Goal: Find specific page/section: Find specific page/section

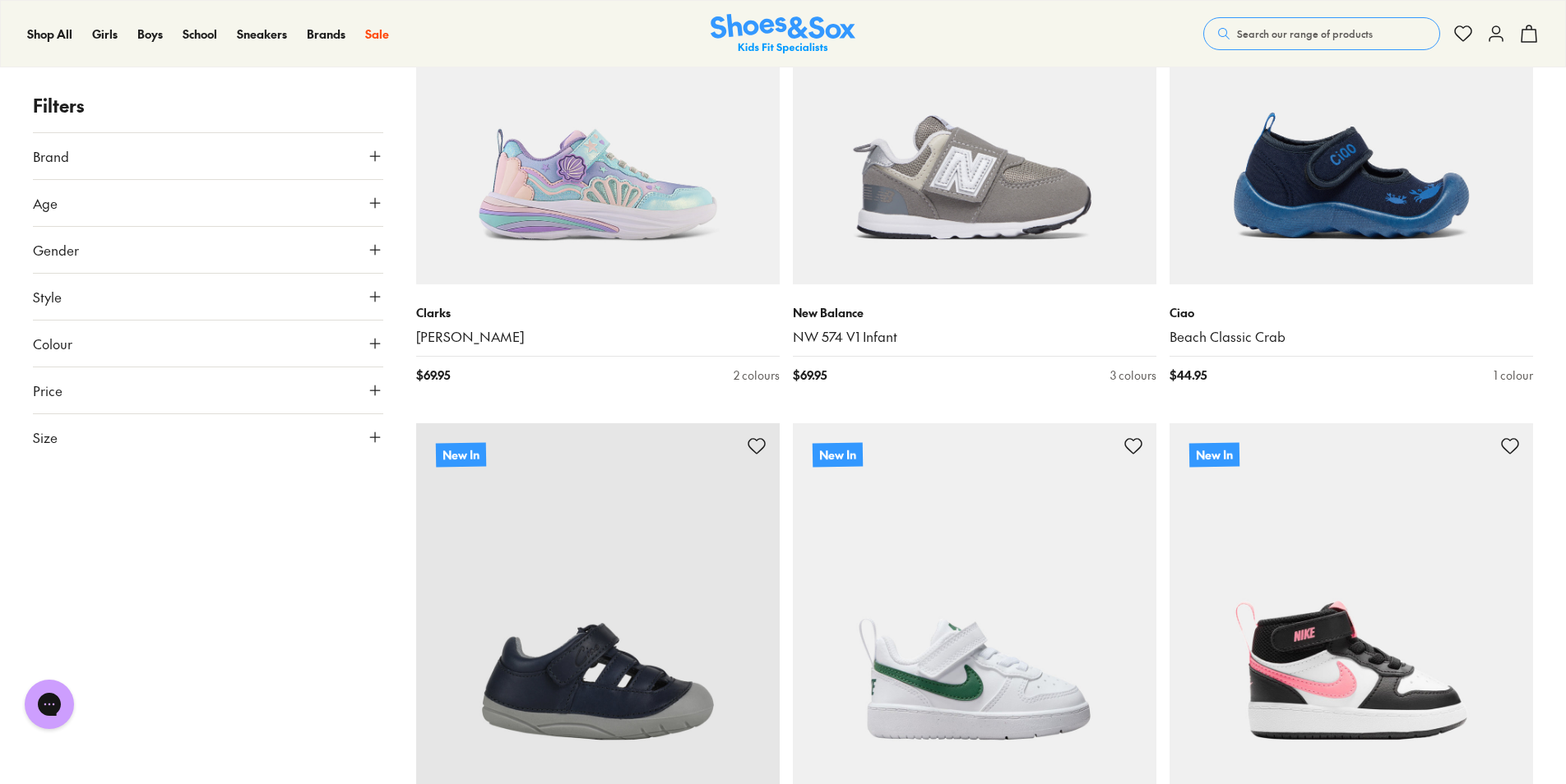
click at [377, 206] on icon at bounding box center [375, 203] width 16 height 16
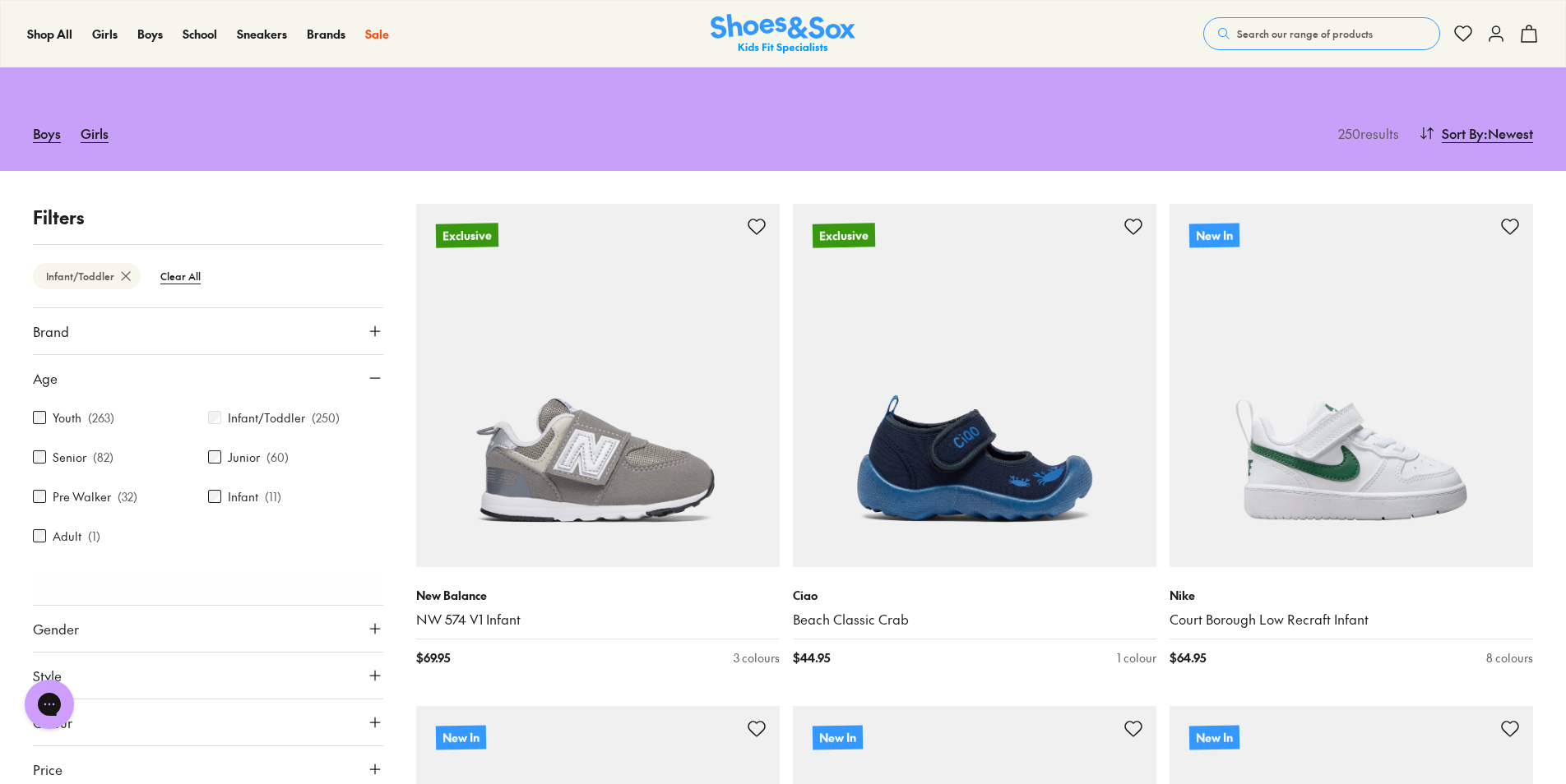
scroll to position [375, 0]
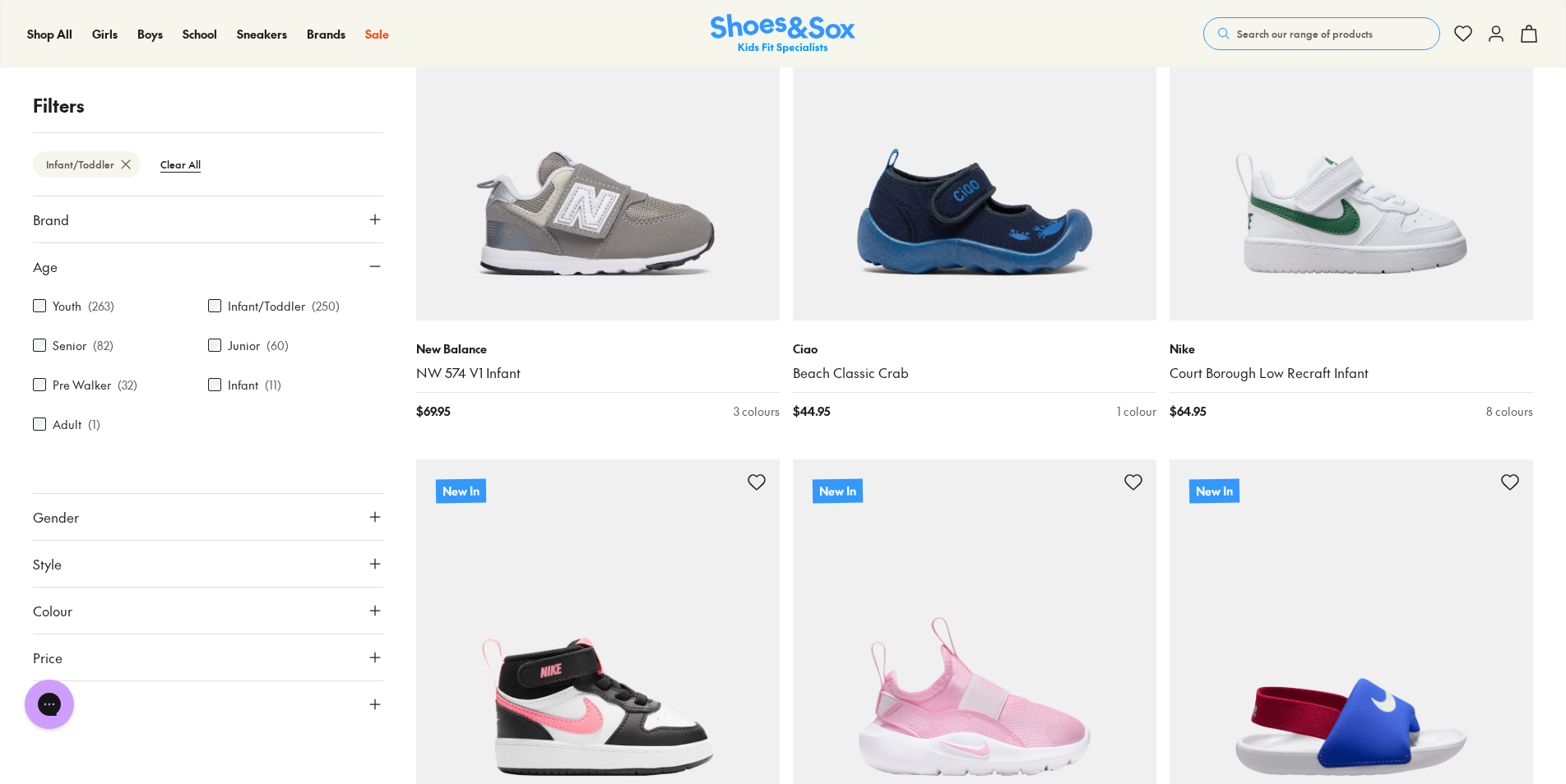
click at [358, 522] on button "Gender" at bounding box center [208, 517] width 351 height 46
click at [172, 585] on div "All Girls Boys Unisex" at bounding box center [208, 565] width 351 height 50
click at [172, 578] on label "Girls" at bounding box center [166, 565] width 86 height 30
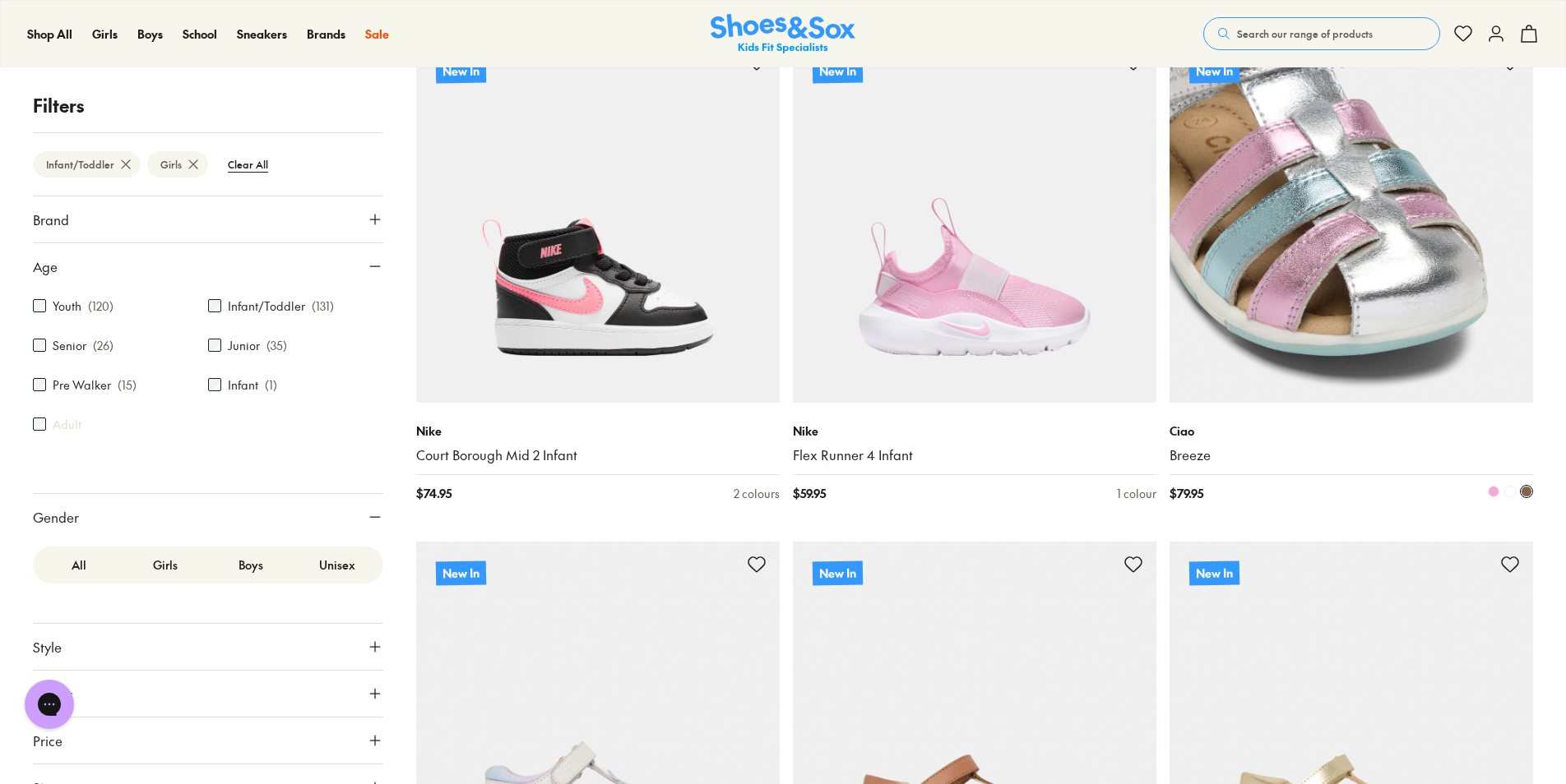
scroll to position [704, 0]
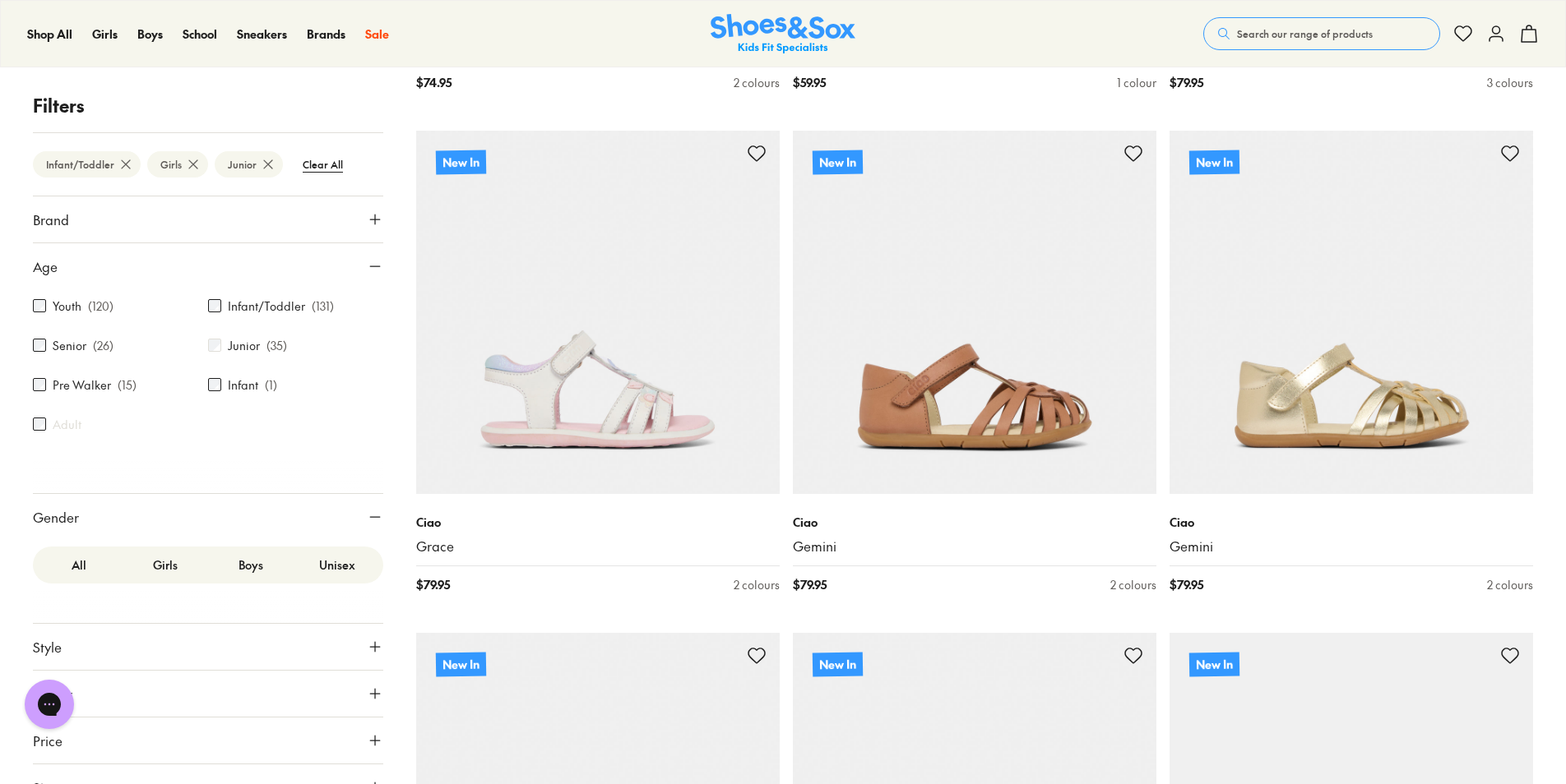
scroll to position [128, 0]
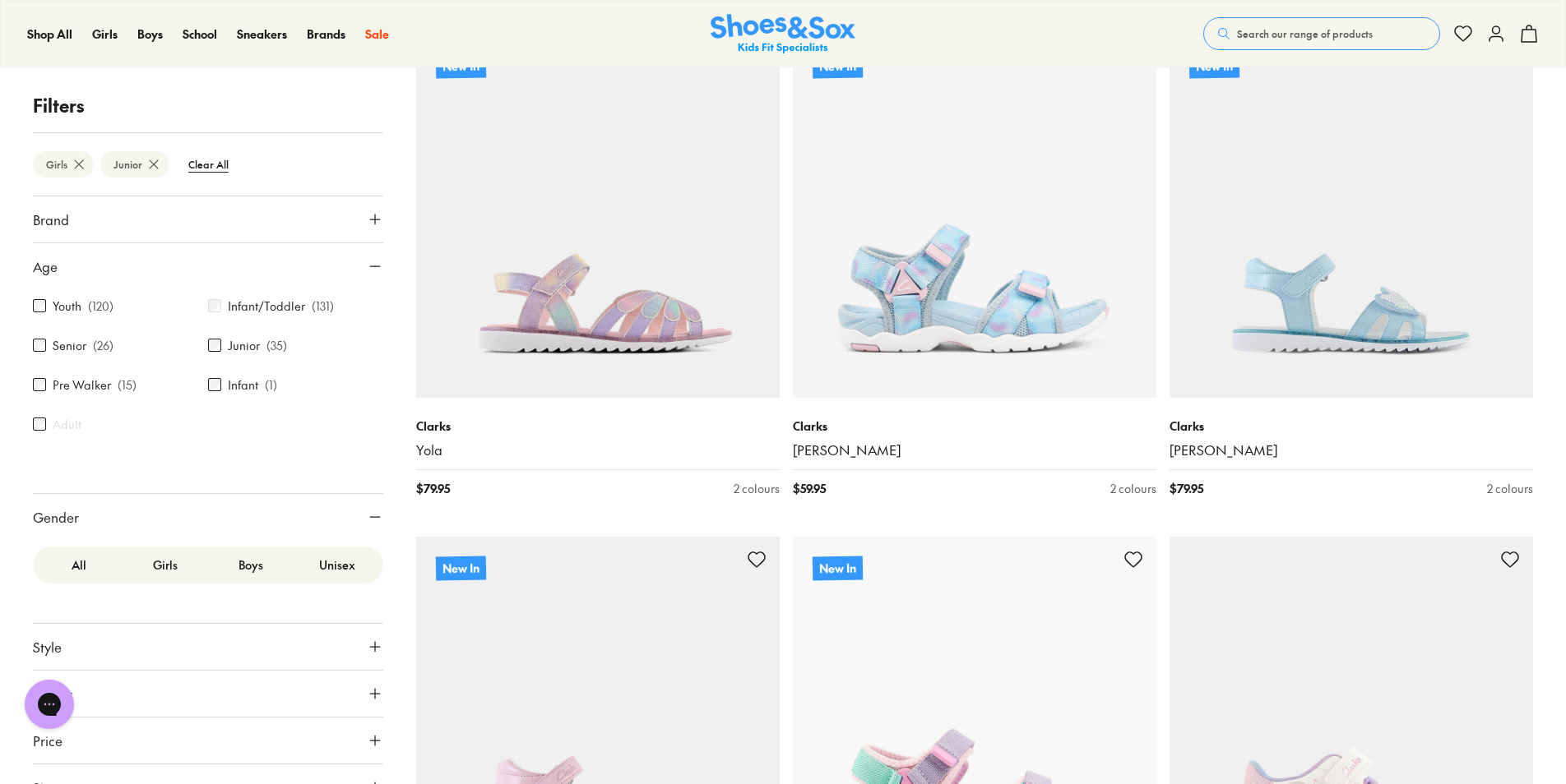
scroll to position [2549, 0]
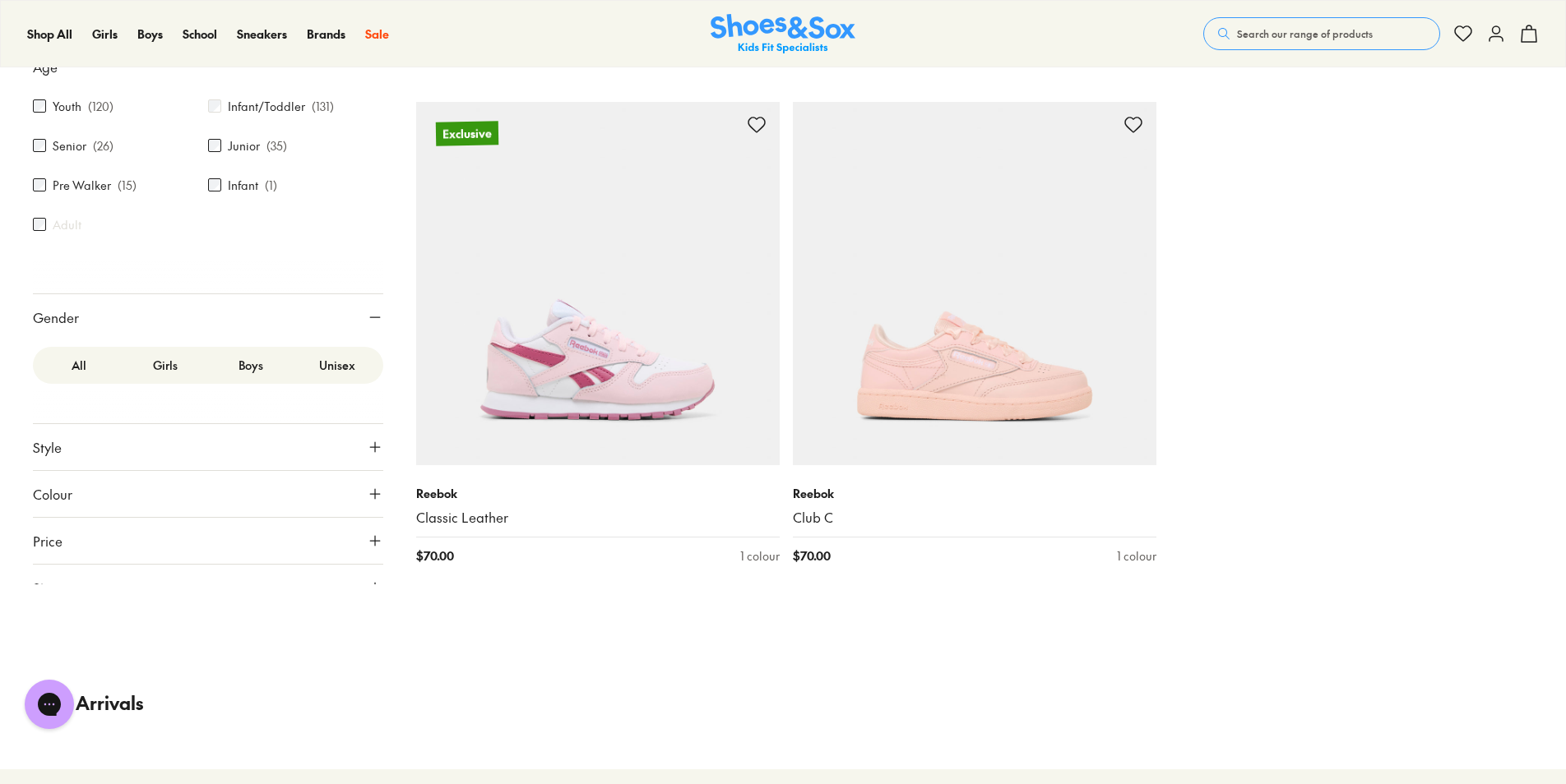
scroll to position [6248, 0]
